Goal: Book appointment/travel/reservation

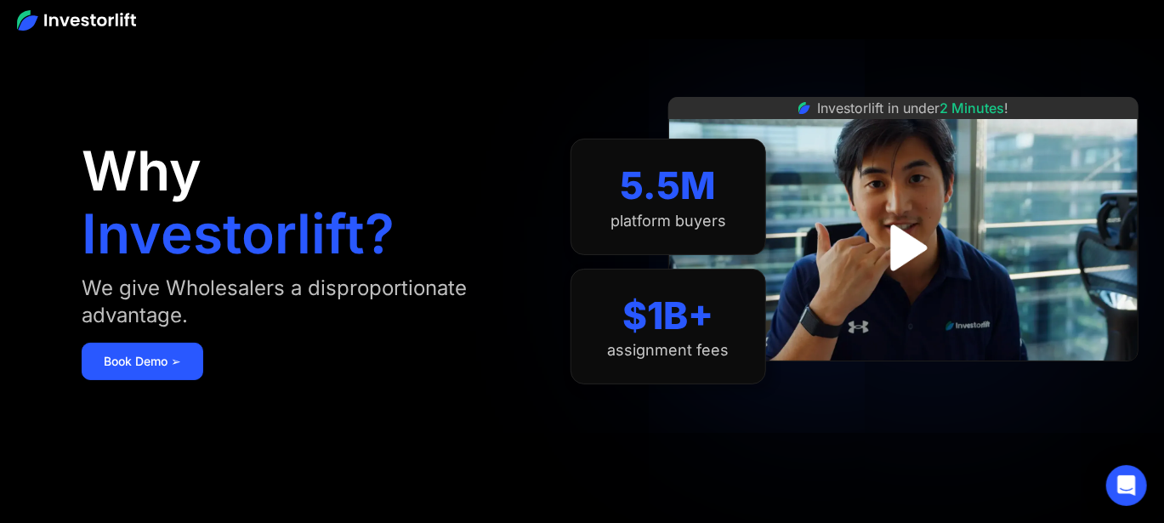
drag, startPoint x: 399, startPoint y: 159, endPoint x: 392, endPoint y: 200, distance: 41.4
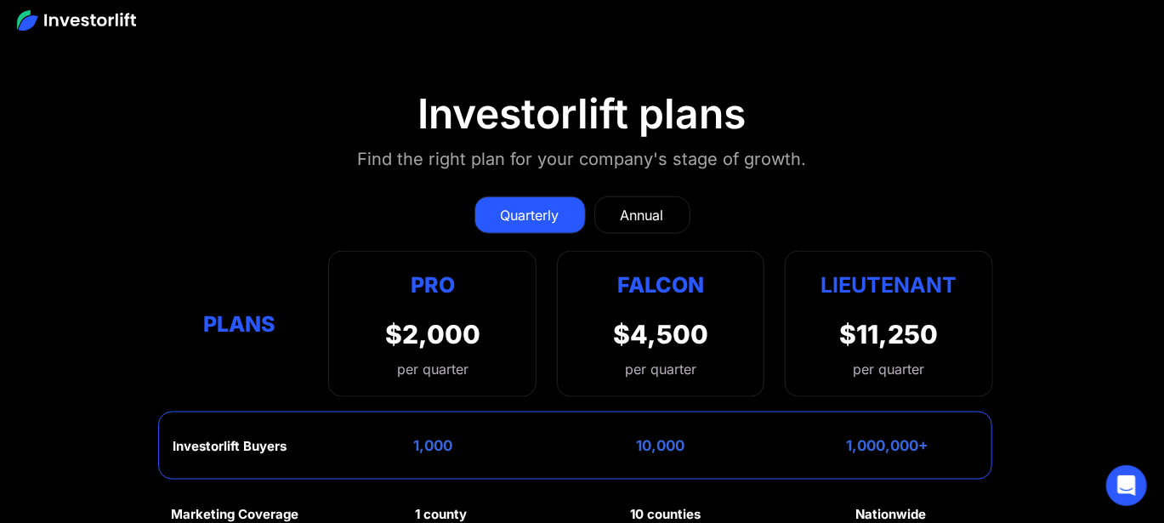
scroll to position [7193, 0]
click at [622, 206] on div "Annual" at bounding box center [642, 216] width 43 height 20
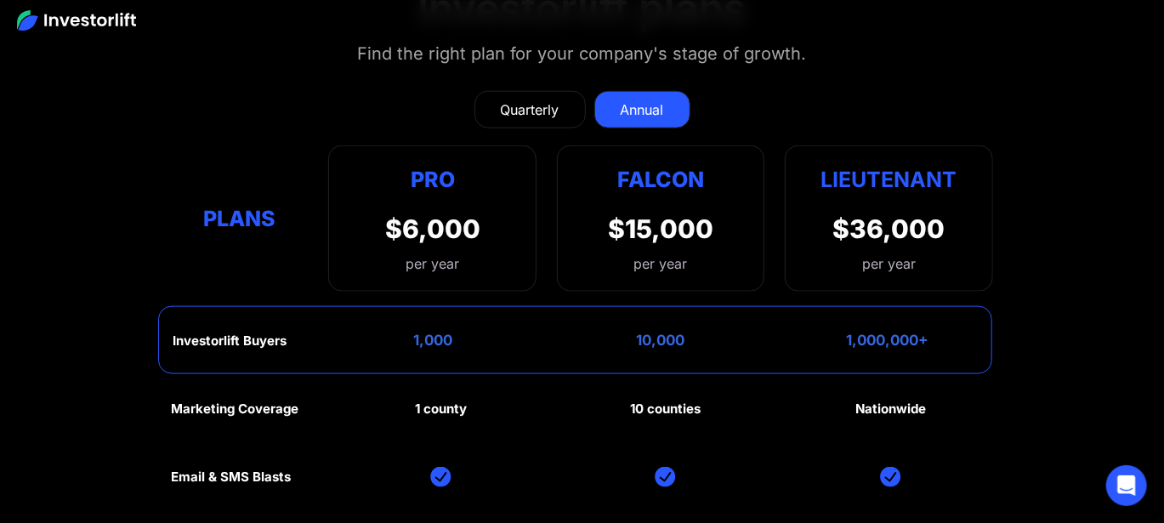
scroll to position [7279, 0]
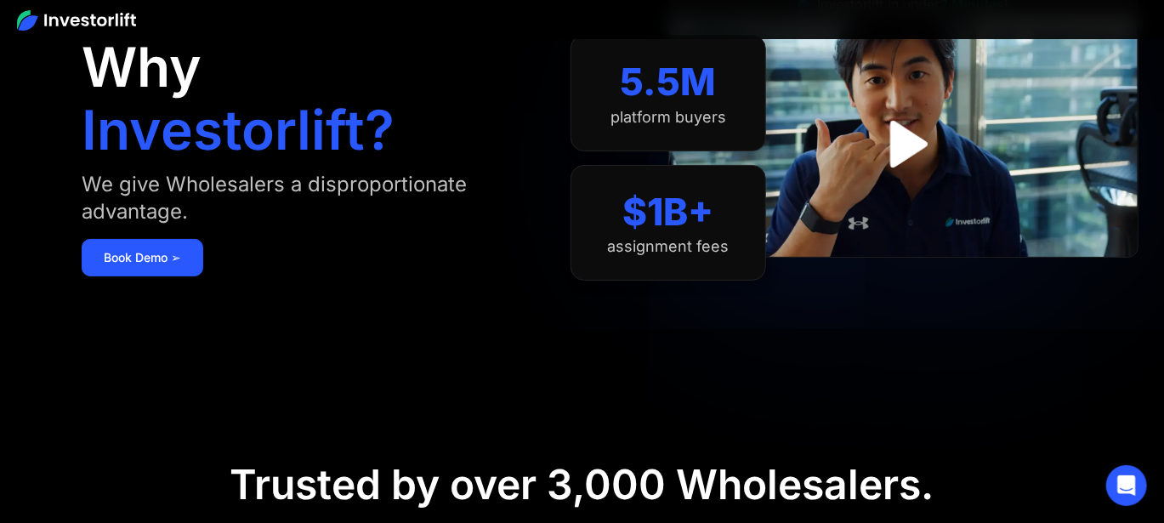
scroll to position [85, 0]
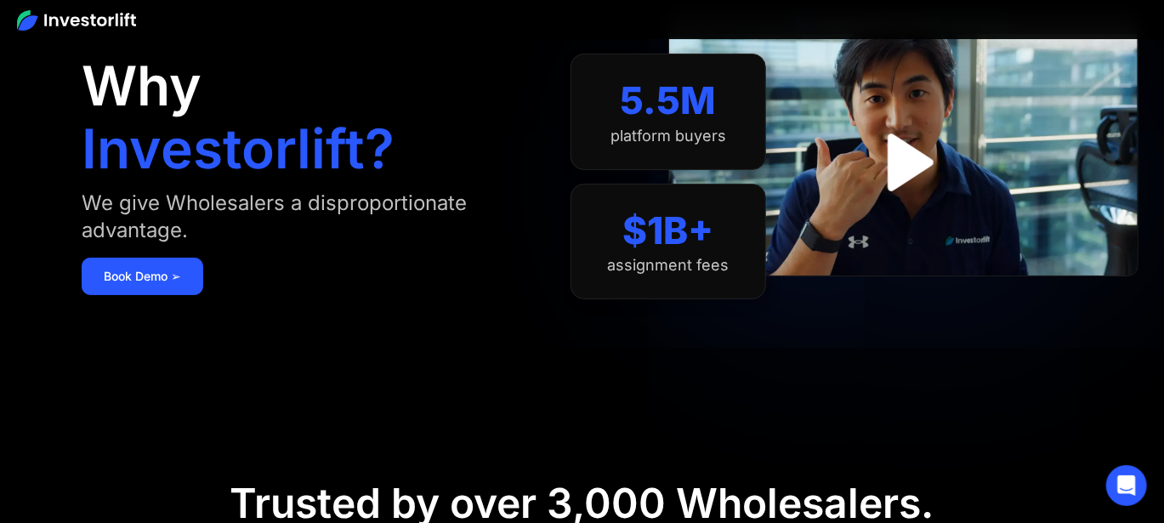
click at [921, 175] on img "open lightbox" at bounding box center [903, 163] width 104 height 104
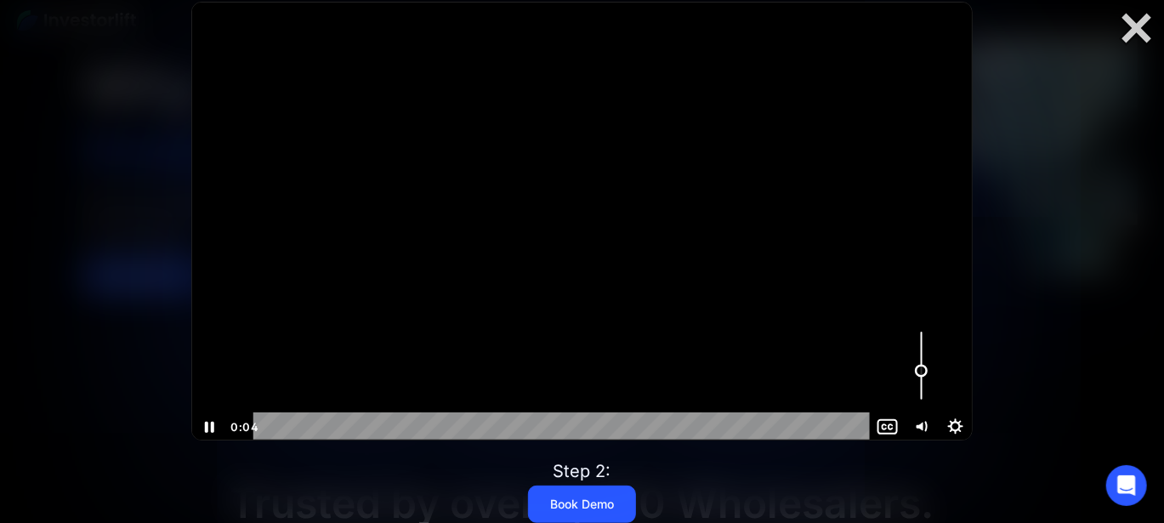
drag, startPoint x: 926, startPoint y: 360, endPoint x: 930, endPoint y: 371, distance: 11.8
click at [930, 371] on div "Volume" at bounding box center [922, 366] width 34 height 94
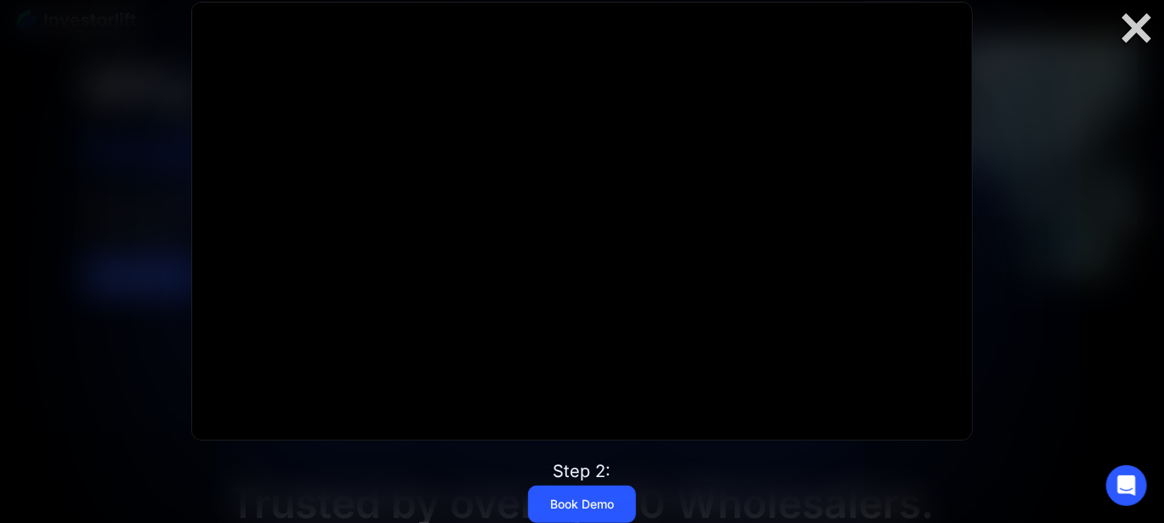
click at [1134, 47] on div at bounding box center [582, 261] width 1164 height 523
click at [1133, 31] on div at bounding box center [1136, 28] width 54 height 36
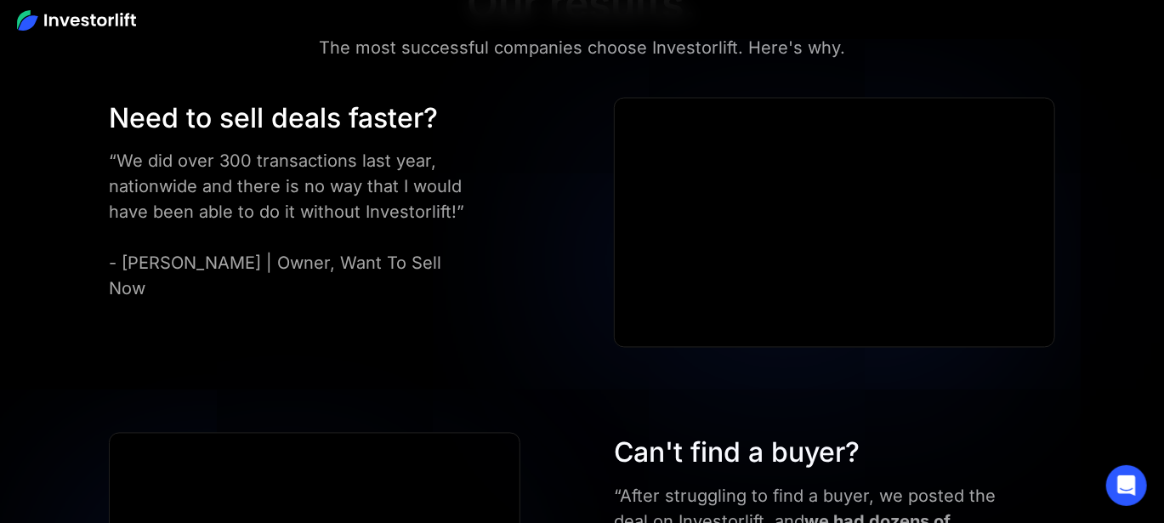
scroll to position [4591, 0]
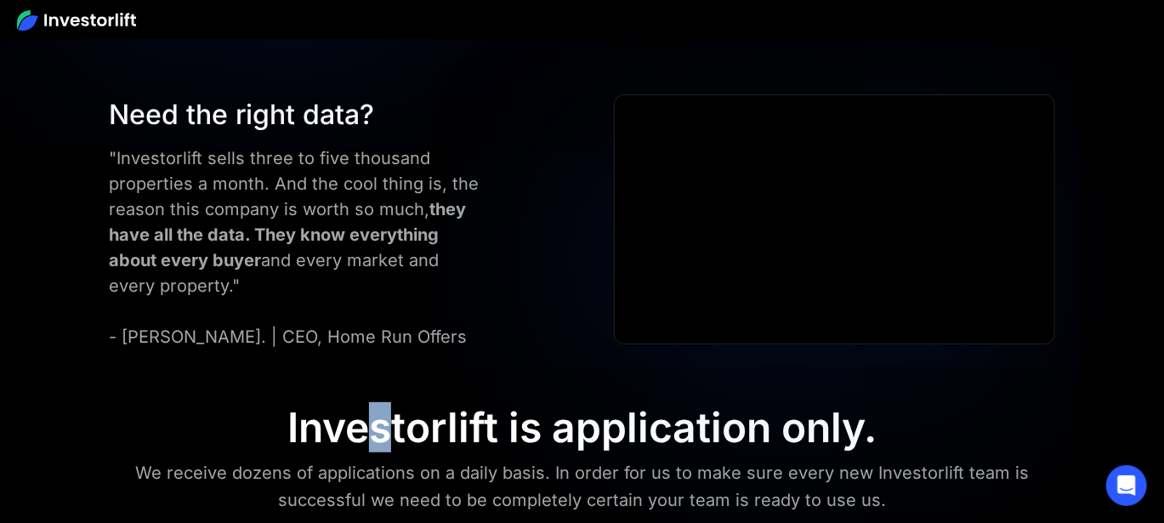
drag, startPoint x: 423, startPoint y: 314, endPoint x: 383, endPoint y: 355, distance: 58.3
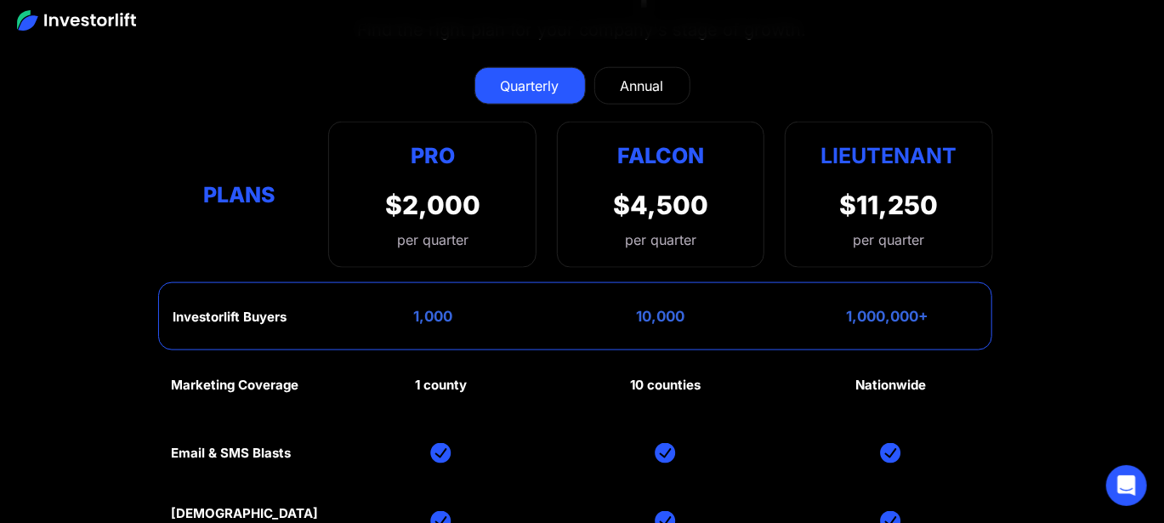
scroll to position [7193, 0]
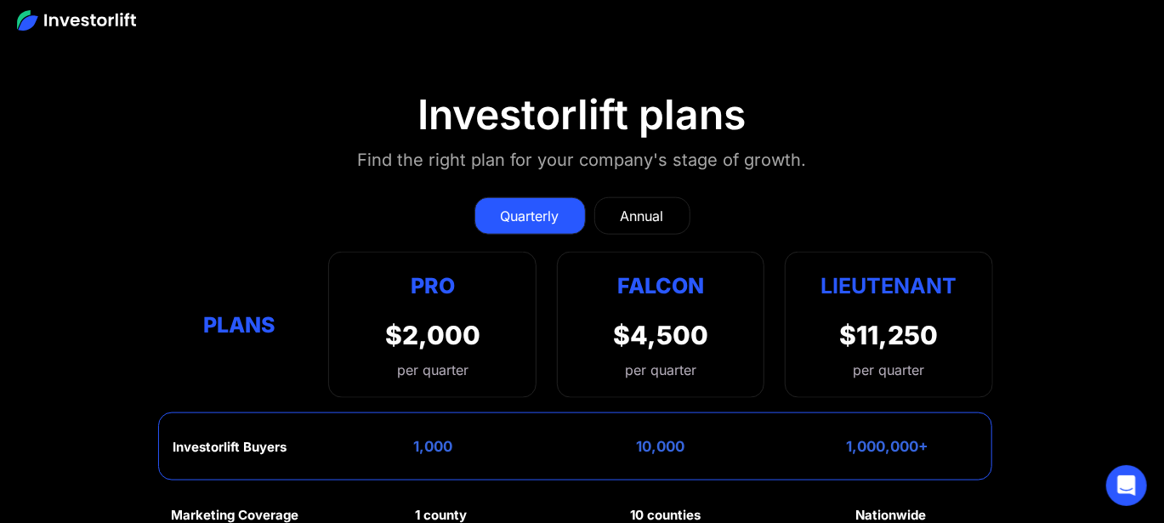
click at [659, 197] on link "Annual" at bounding box center [642, 215] width 96 height 37
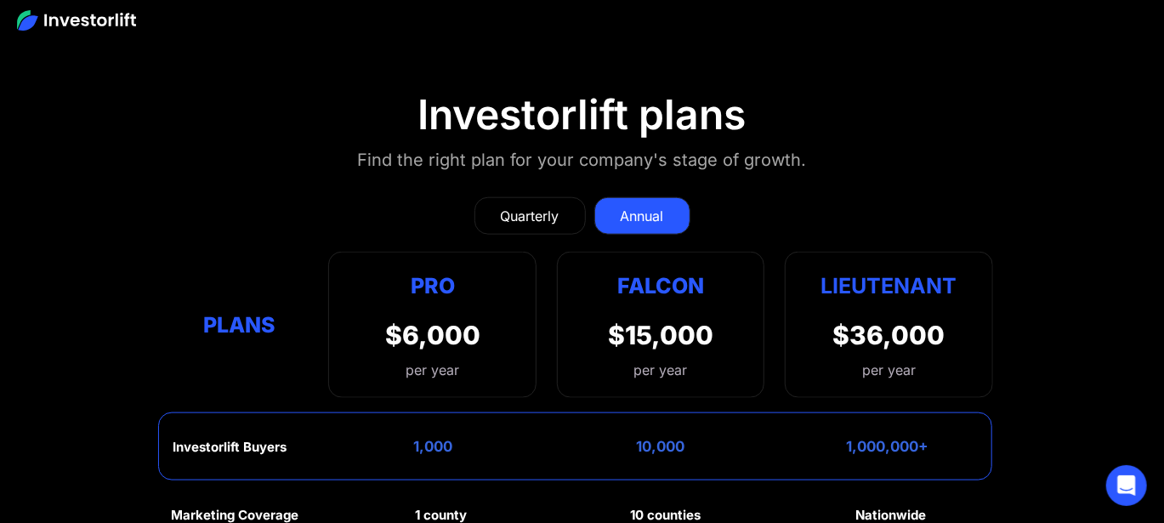
click at [536, 206] on div "Quarterly" at bounding box center [530, 216] width 59 height 20
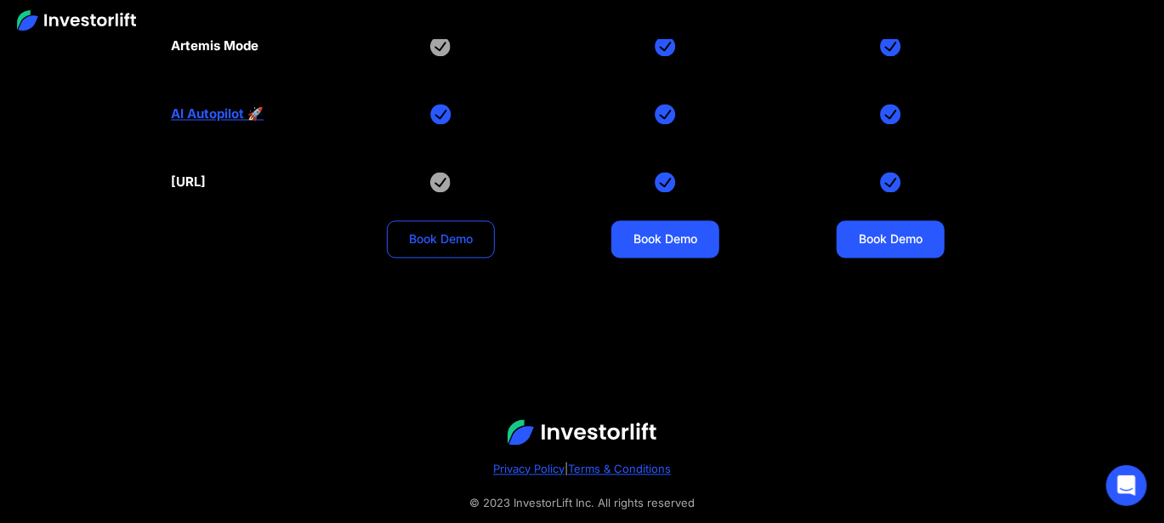
scroll to position [7873, 0]
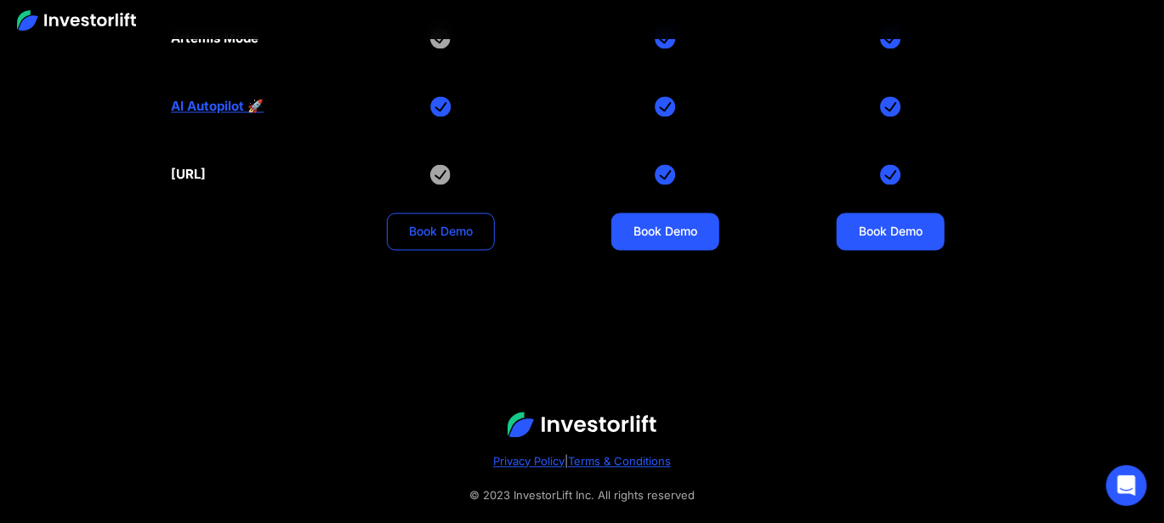
click at [460, 213] on link "Book Demo" at bounding box center [441, 231] width 108 height 37
